Goal: Communication & Community: Ask a question

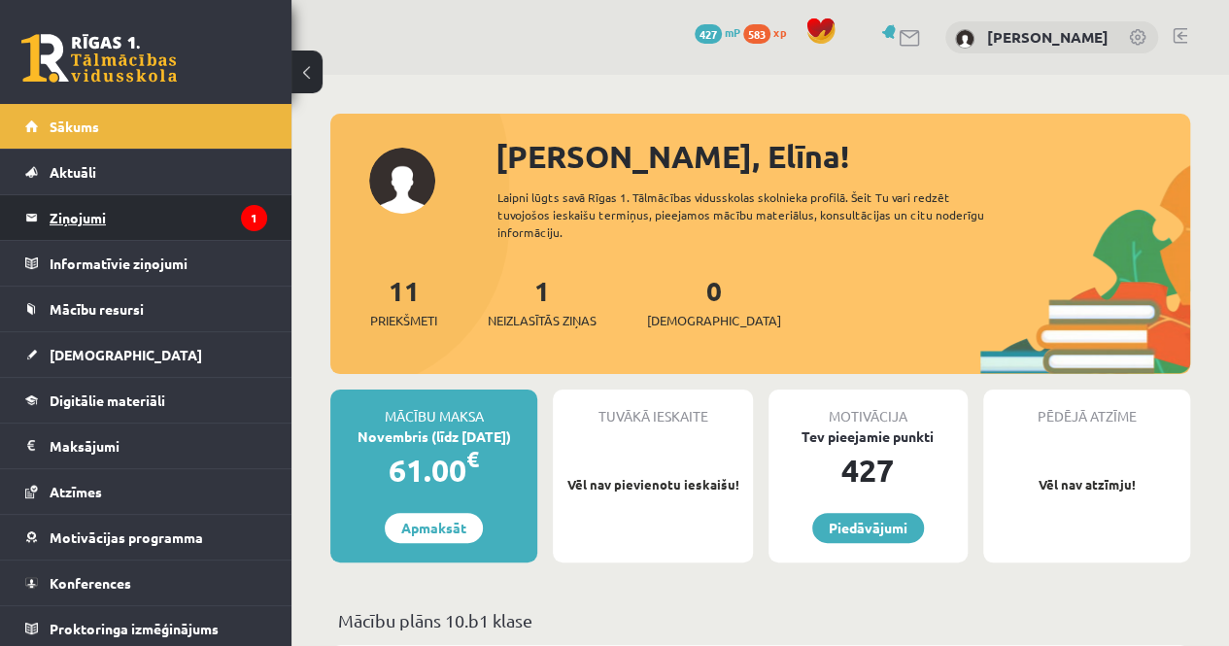
click at [89, 224] on legend "Ziņojumi 1" at bounding box center [159, 217] width 218 height 45
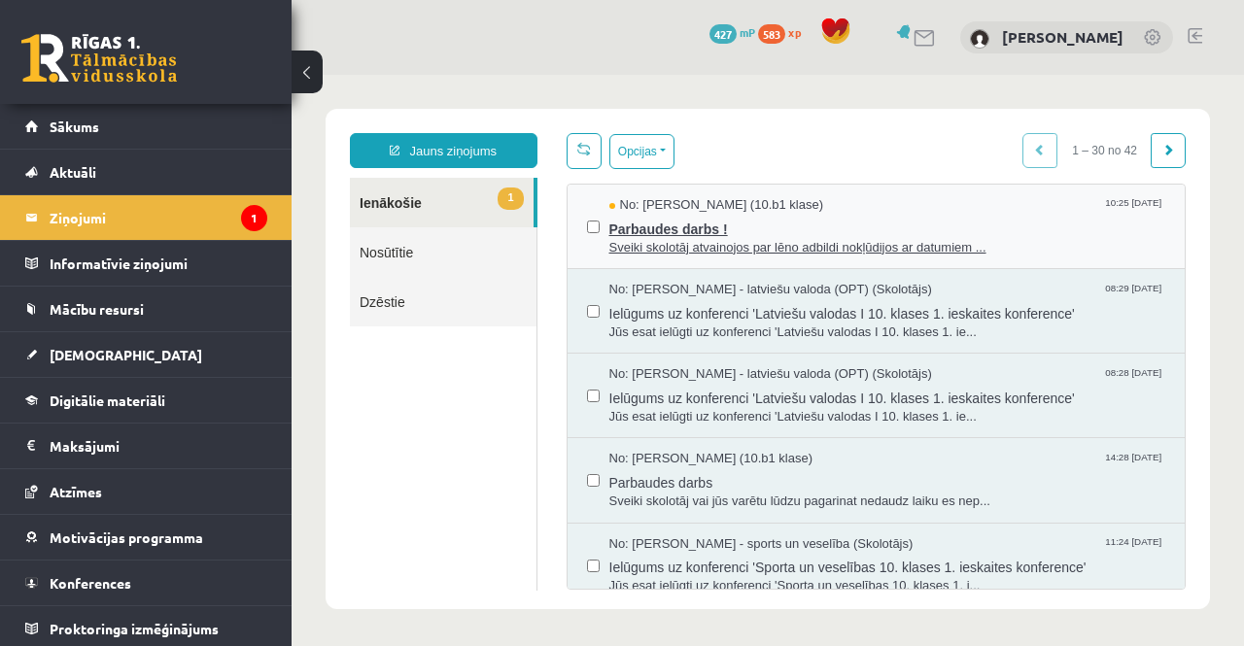
click at [904, 215] on span "Parbaudes darbs !" at bounding box center [887, 227] width 557 height 24
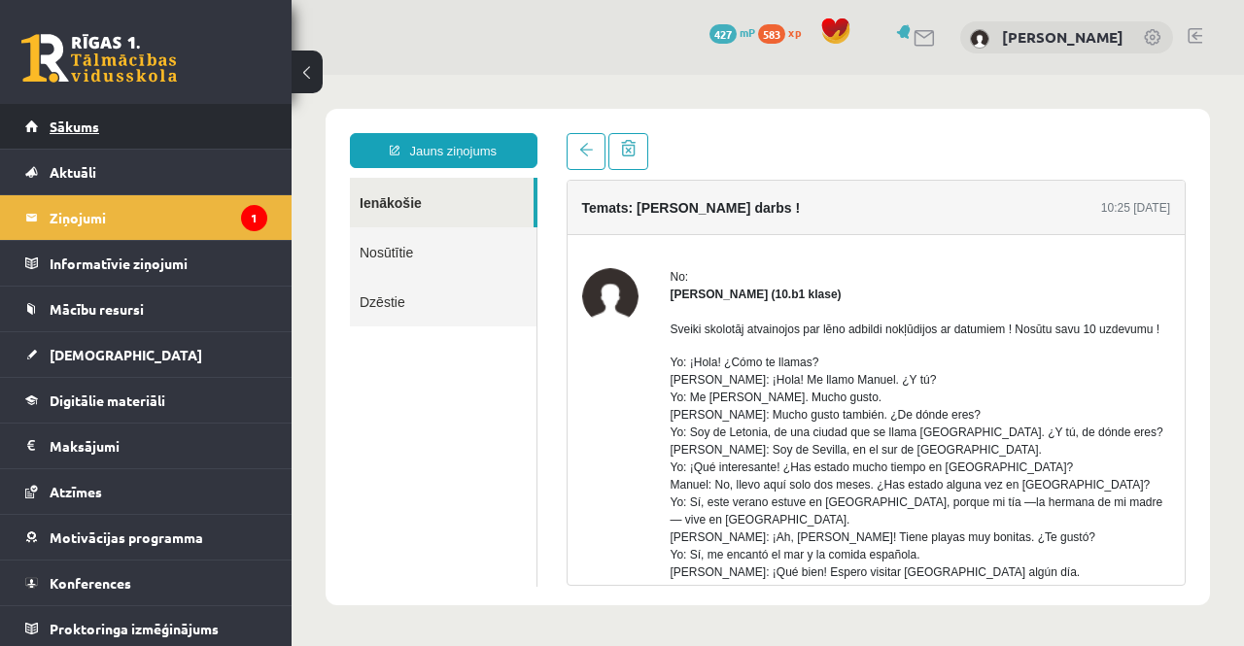
click at [125, 106] on link "Sākums" at bounding box center [146, 126] width 242 height 45
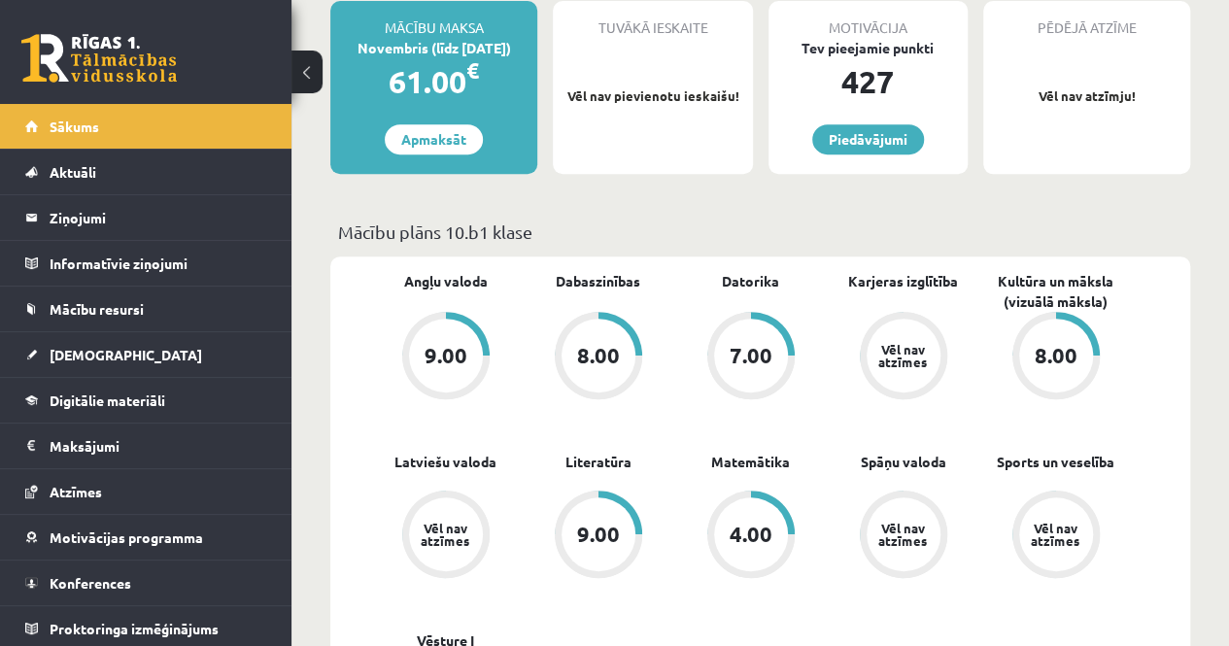
scroll to position [486, 0]
